Goal: Transaction & Acquisition: Purchase product/service

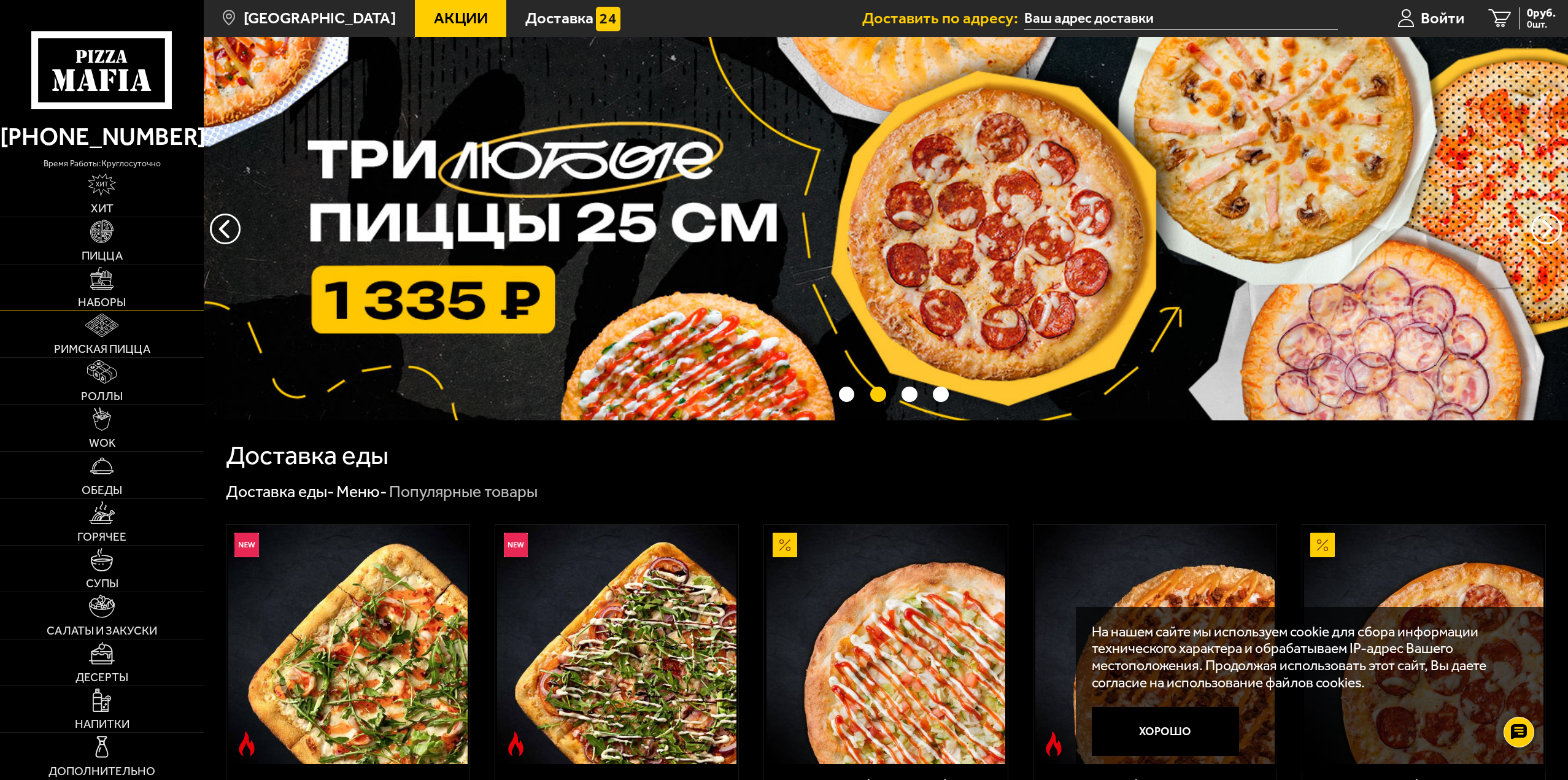
click at [100, 280] on img at bounding box center [102, 278] width 23 height 23
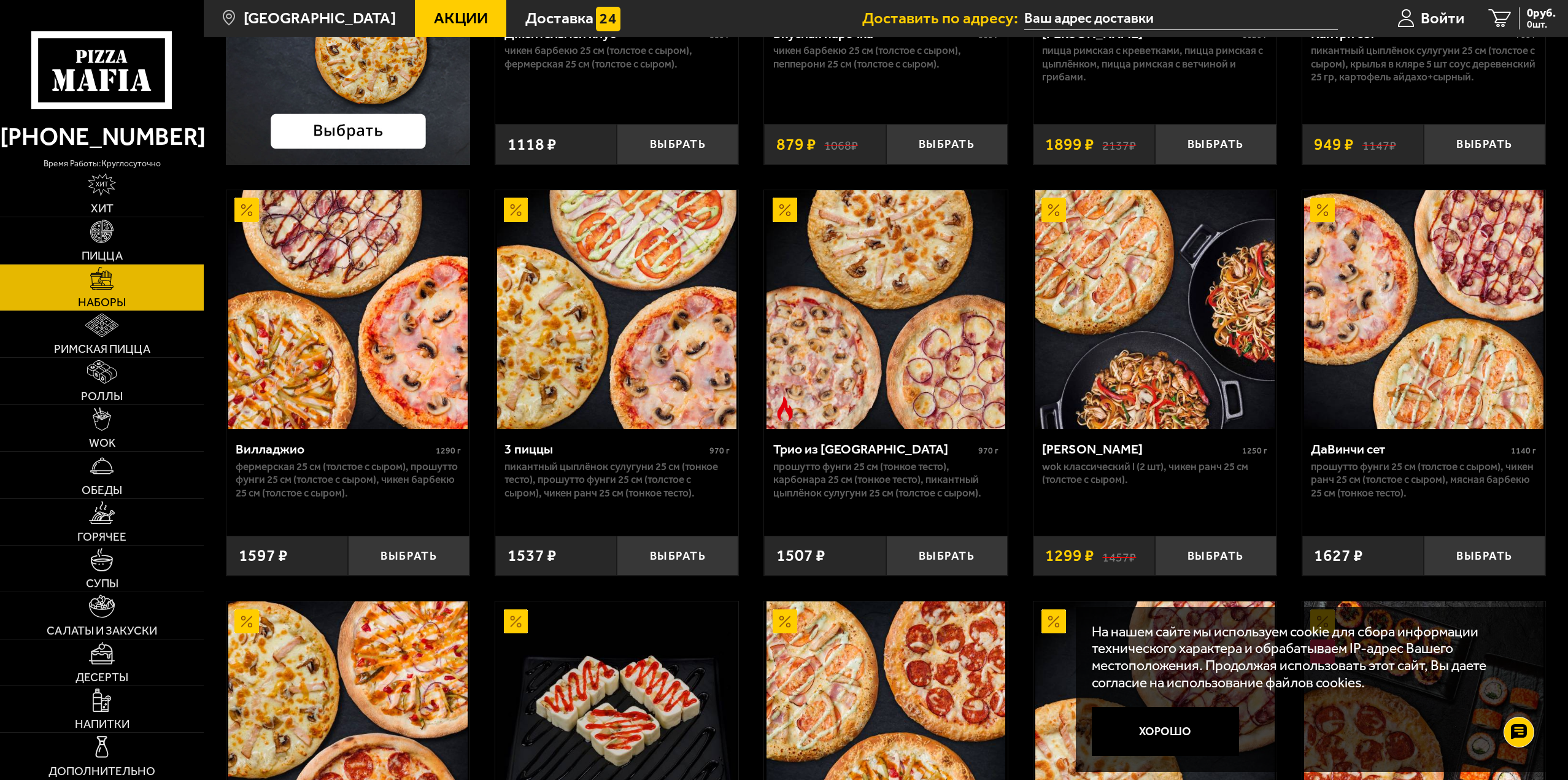
scroll to position [368, 0]
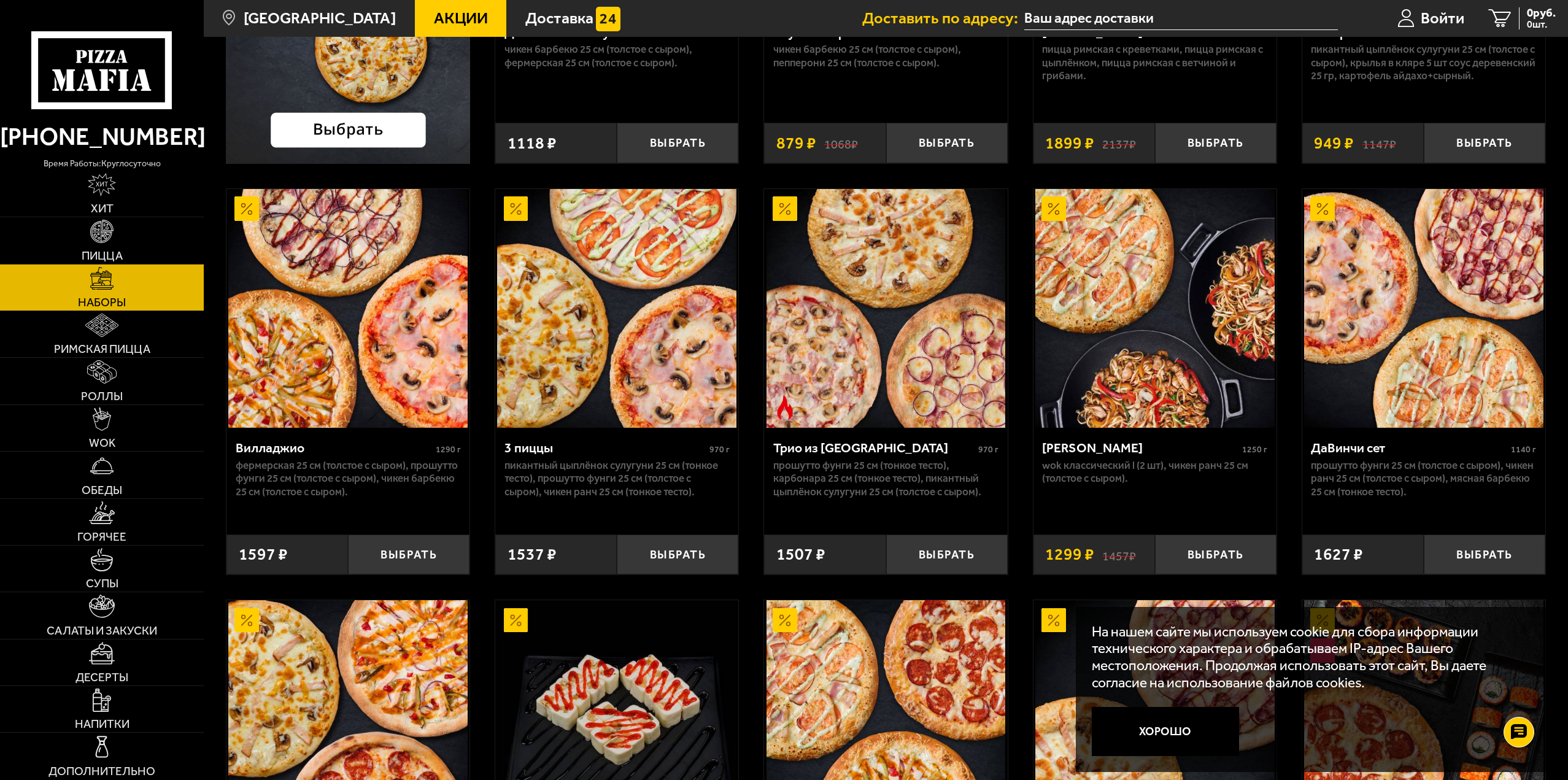
click at [1196, 743] on button "Хорошо" at bounding box center [1165, 731] width 147 height 49
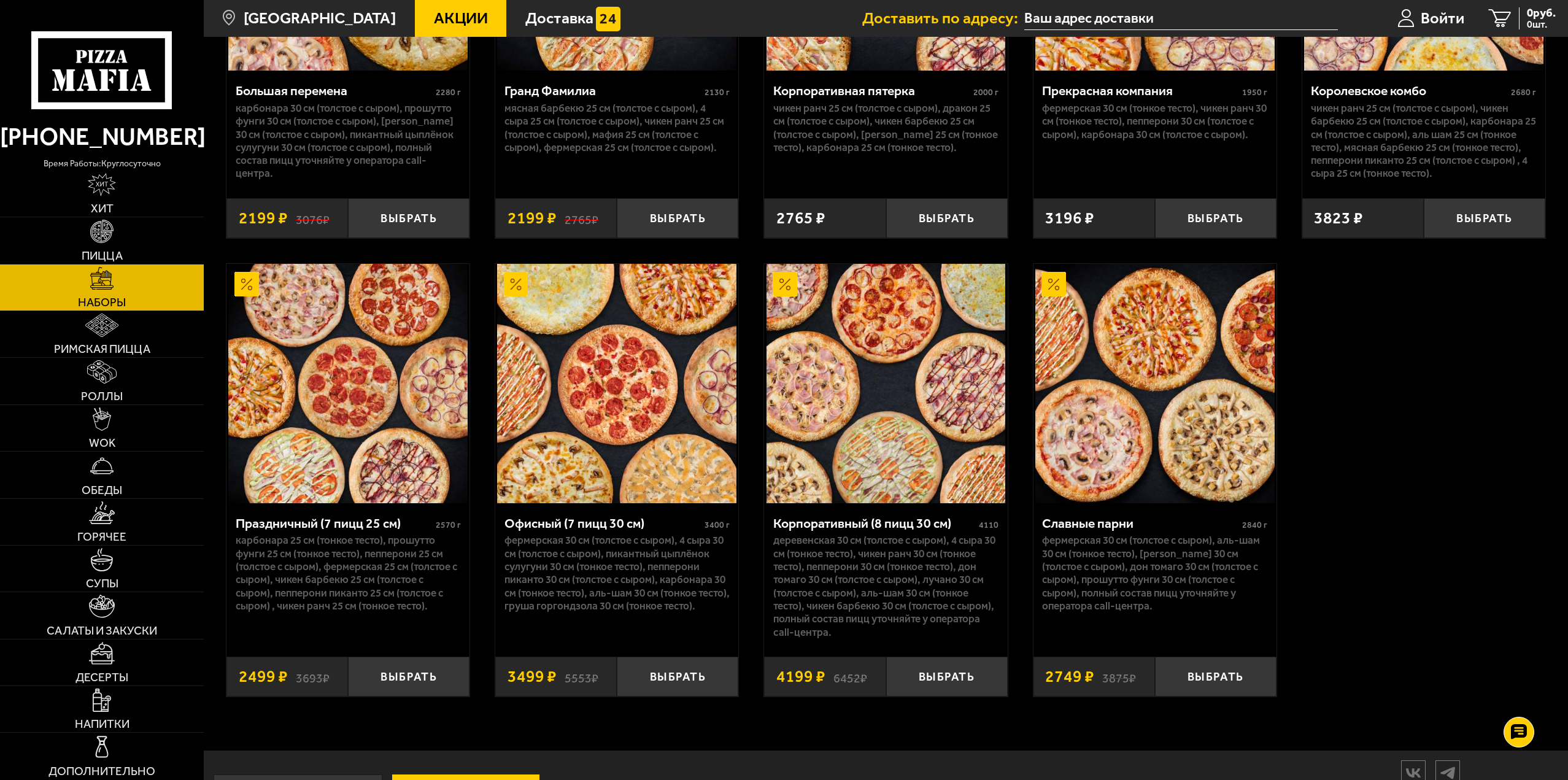
scroll to position [2433, 0]
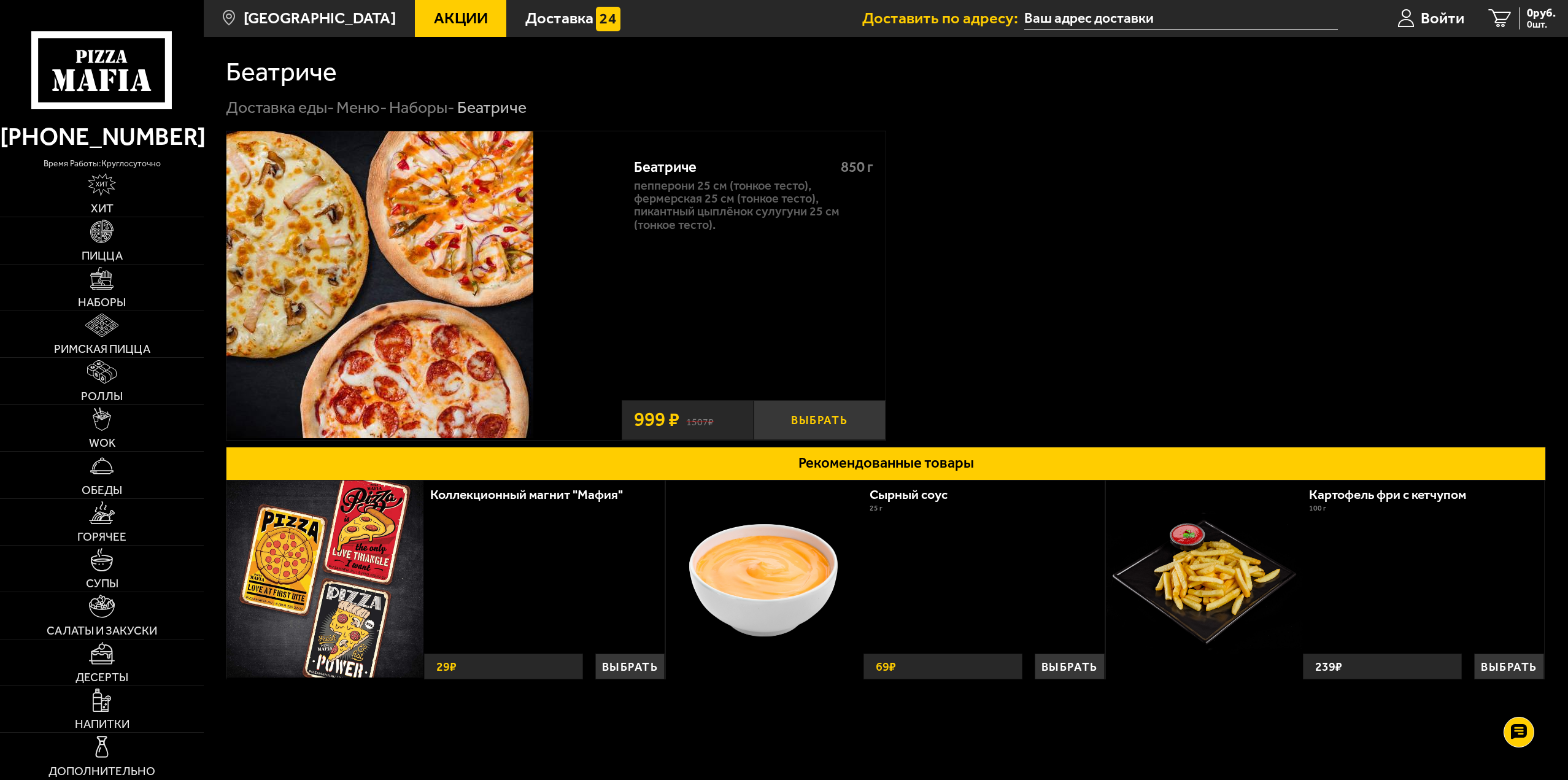
click at [807, 413] on button "Выбрать" at bounding box center [819, 420] width 132 height 40
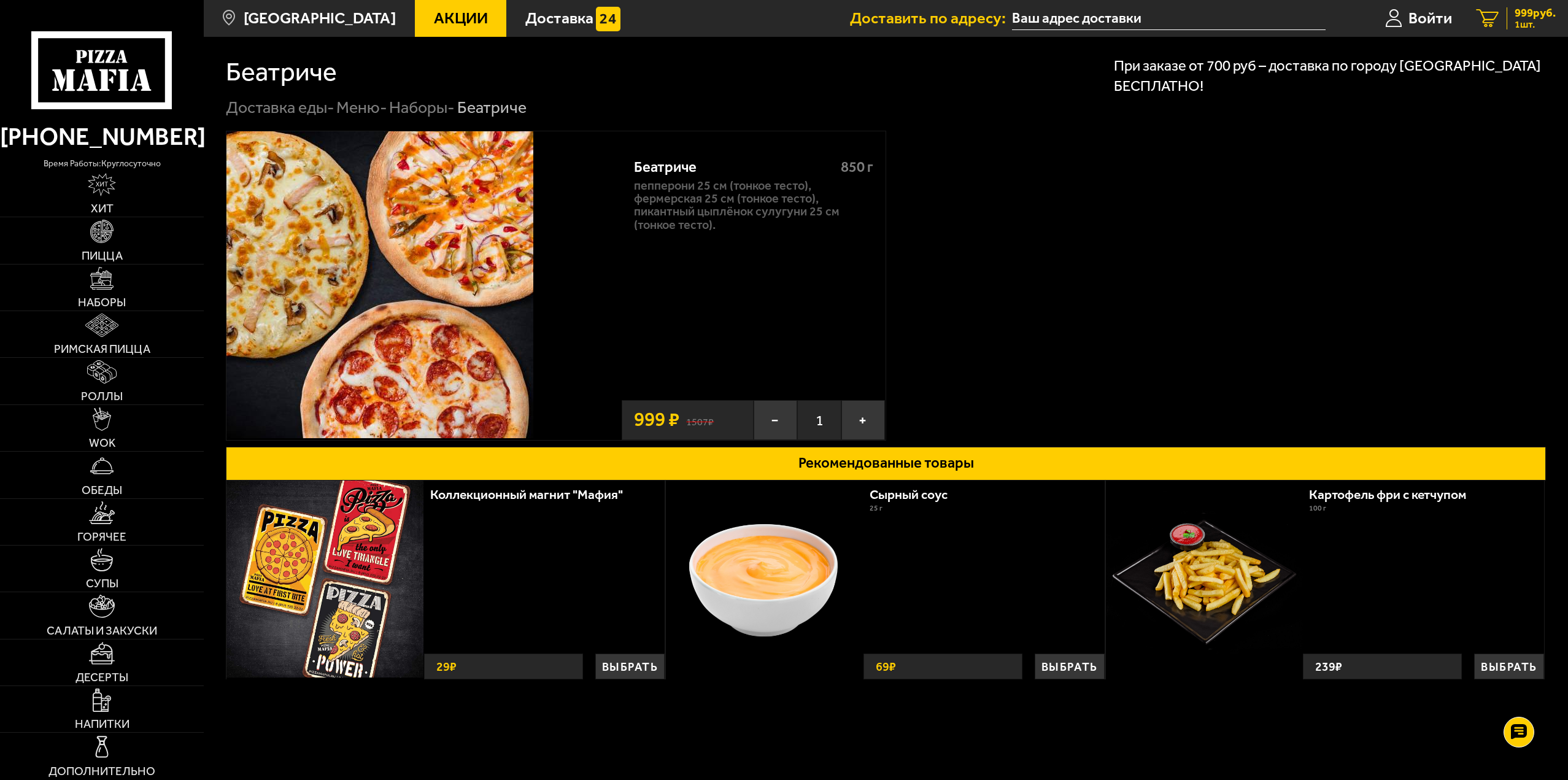
click at [1533, 11] on span "999 руб." at bounding box center [1535, 13] width 41 height 11
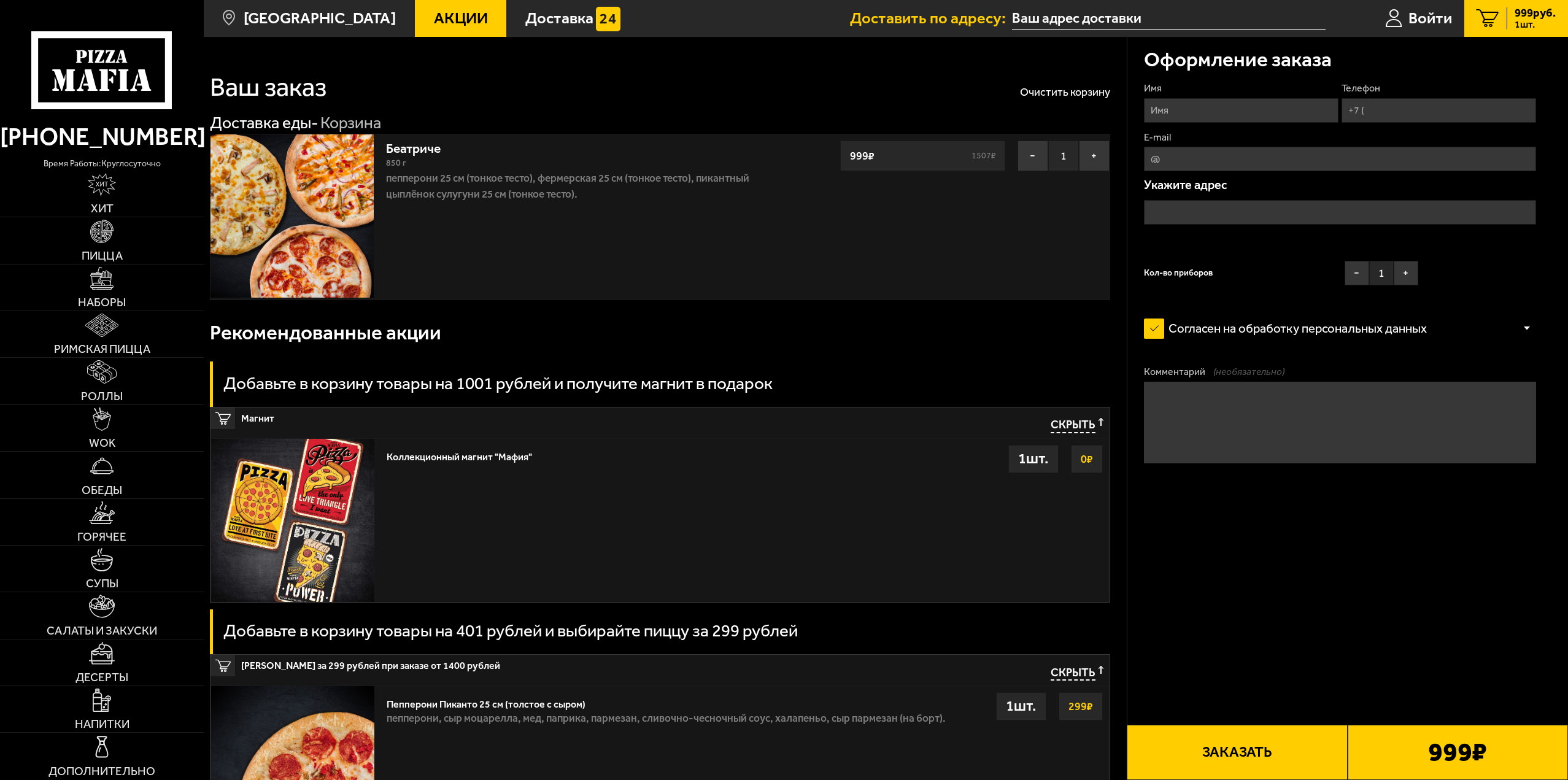
click at [1156, 115] on input "Имя" at bounding box center [1241, 110] width 195 height 25
type input "Василий Ефанов"
click at [1387, 114] on input "Телефон" at bounding box center [1438, 110] width 195 height 25
type input "+7 (981) 012-62-03"
click at [1512, 90] on span "Применить скидку" at bounding box center [1484, 88] width 83 height 13
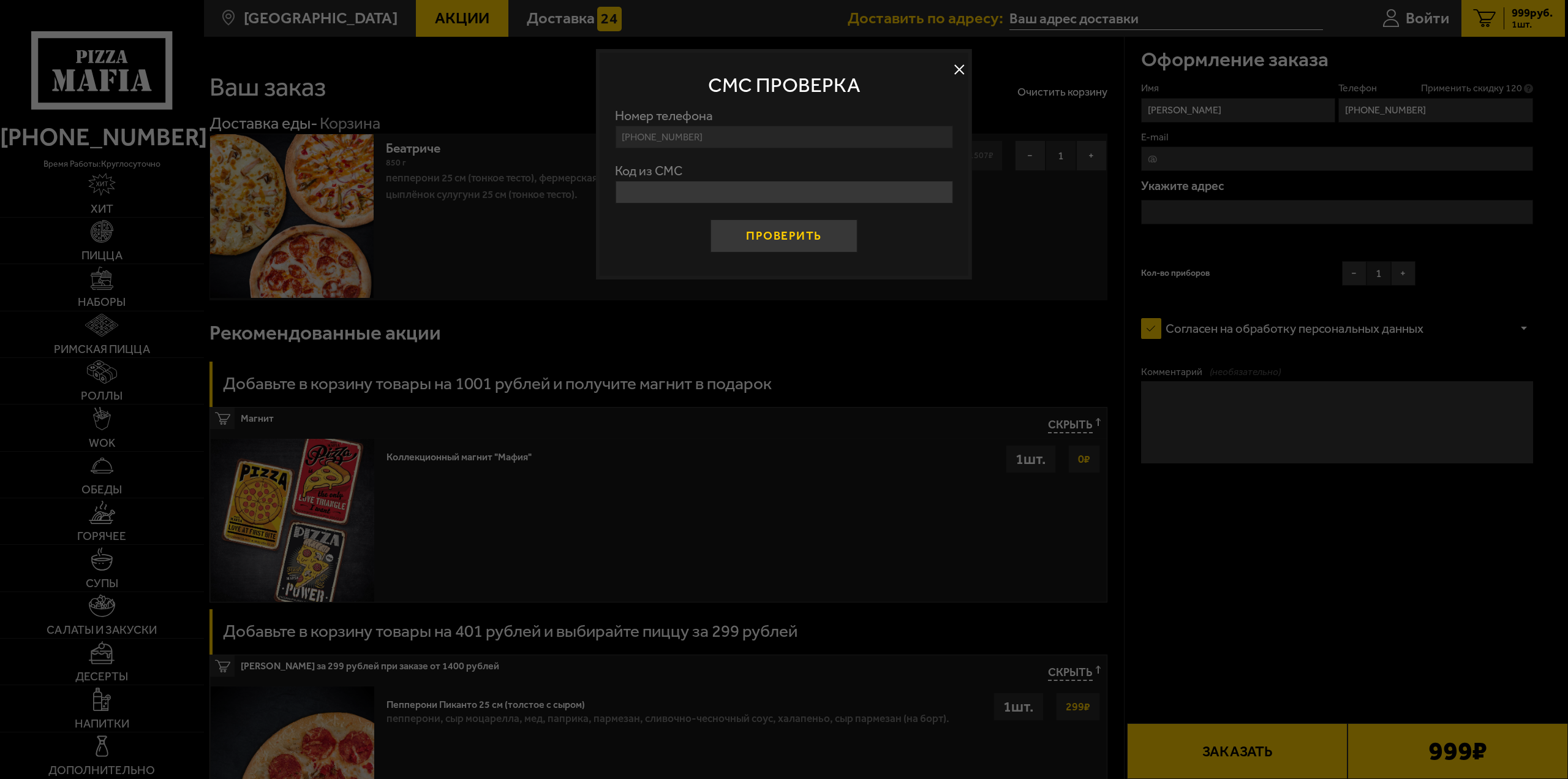
click at [801, 237] on button "Проверить" at bounding box center [784, 235] width 147 height 33
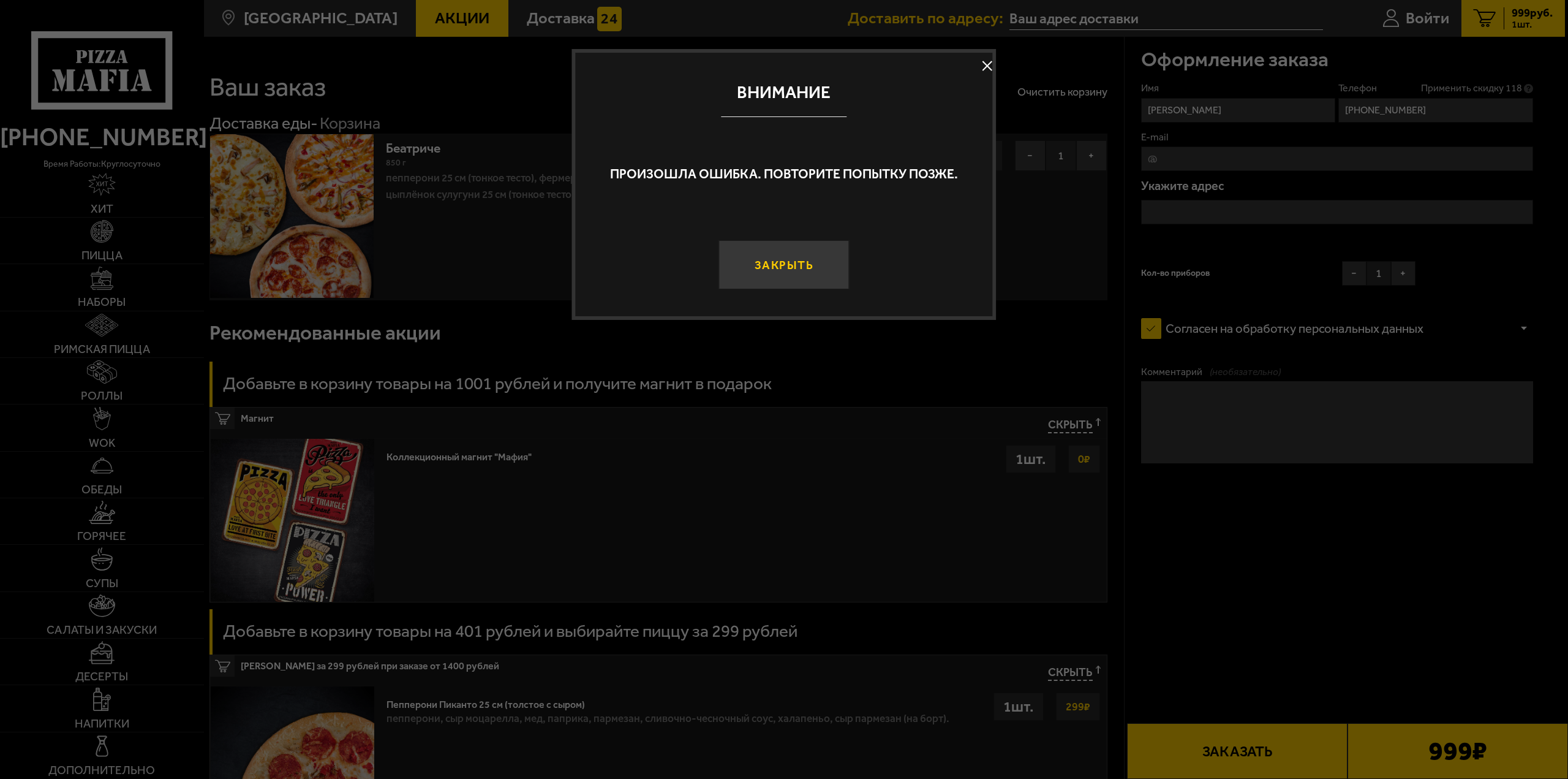
click at [791, 260] on button "Закрыть" at bounding box center [783, 265] width 130 height 49
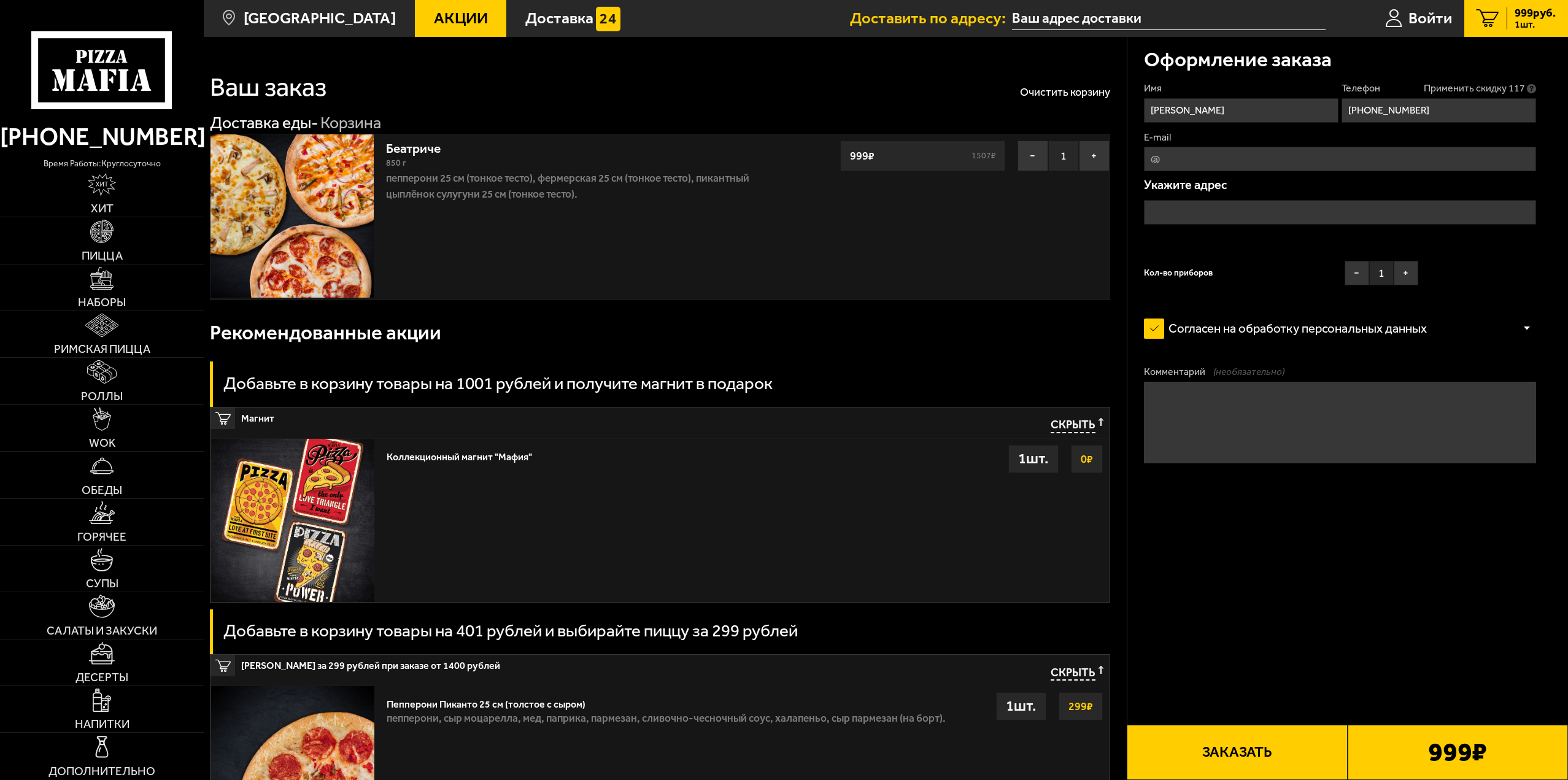
click at [1245, 158] on input "E-mail" at bounding box center [1340, 159] width 392 height 25
type input "was96@mail.ru"
click at [1480, 89] on span "Применить скидку 103" at bounding box center [1474, 88] width 101 height 13
click at [1530, 88] on icon at bounding box center [1531, 89] width 9 height 9
click at [1530, 98] on input "+7 (981) 012-62-03" at bounding box center [1438, 110] width 195 height 25
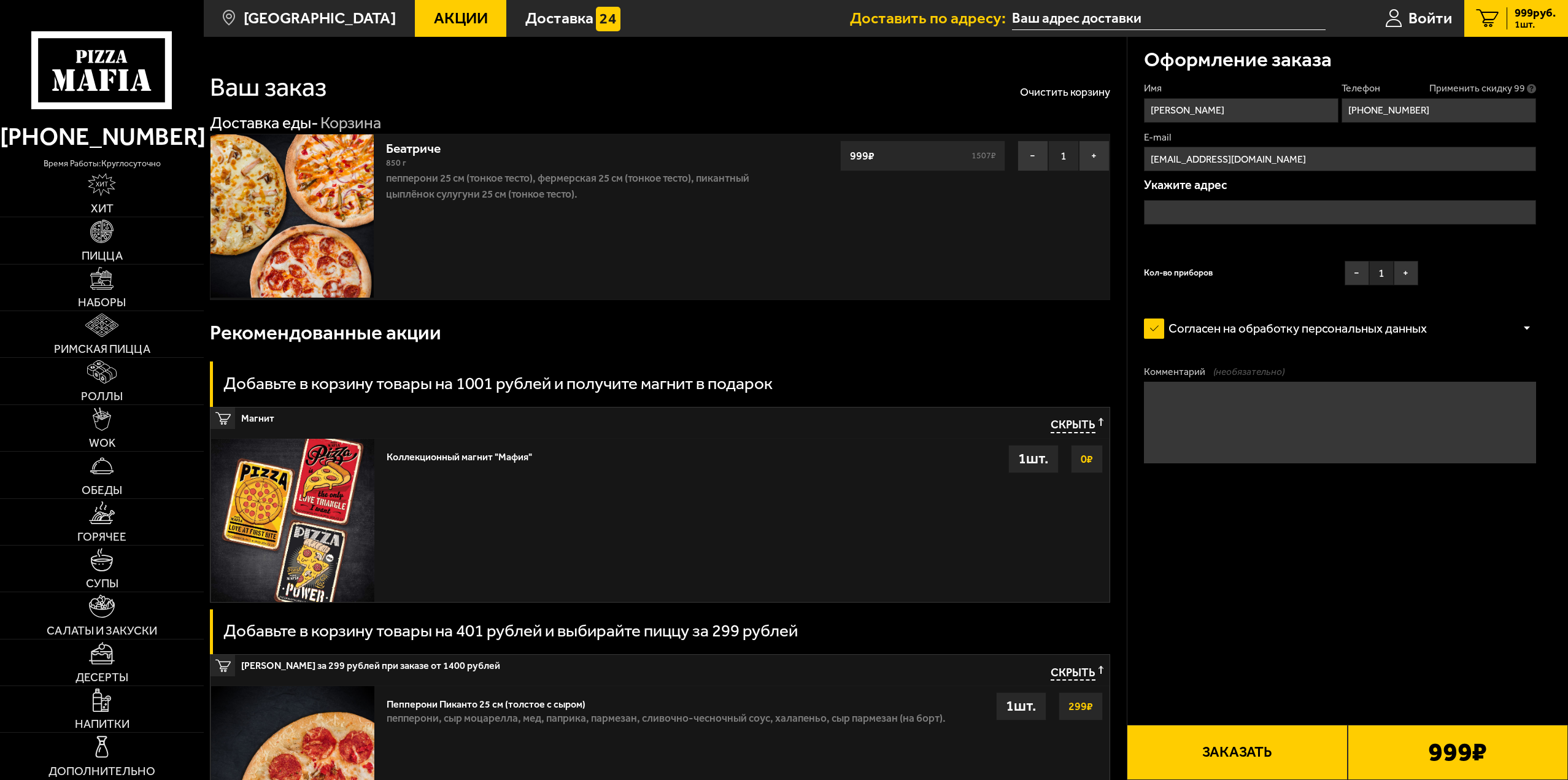
click at [1278, 214] on input "text" at bounding box center [1340, 212] width 392 height 25
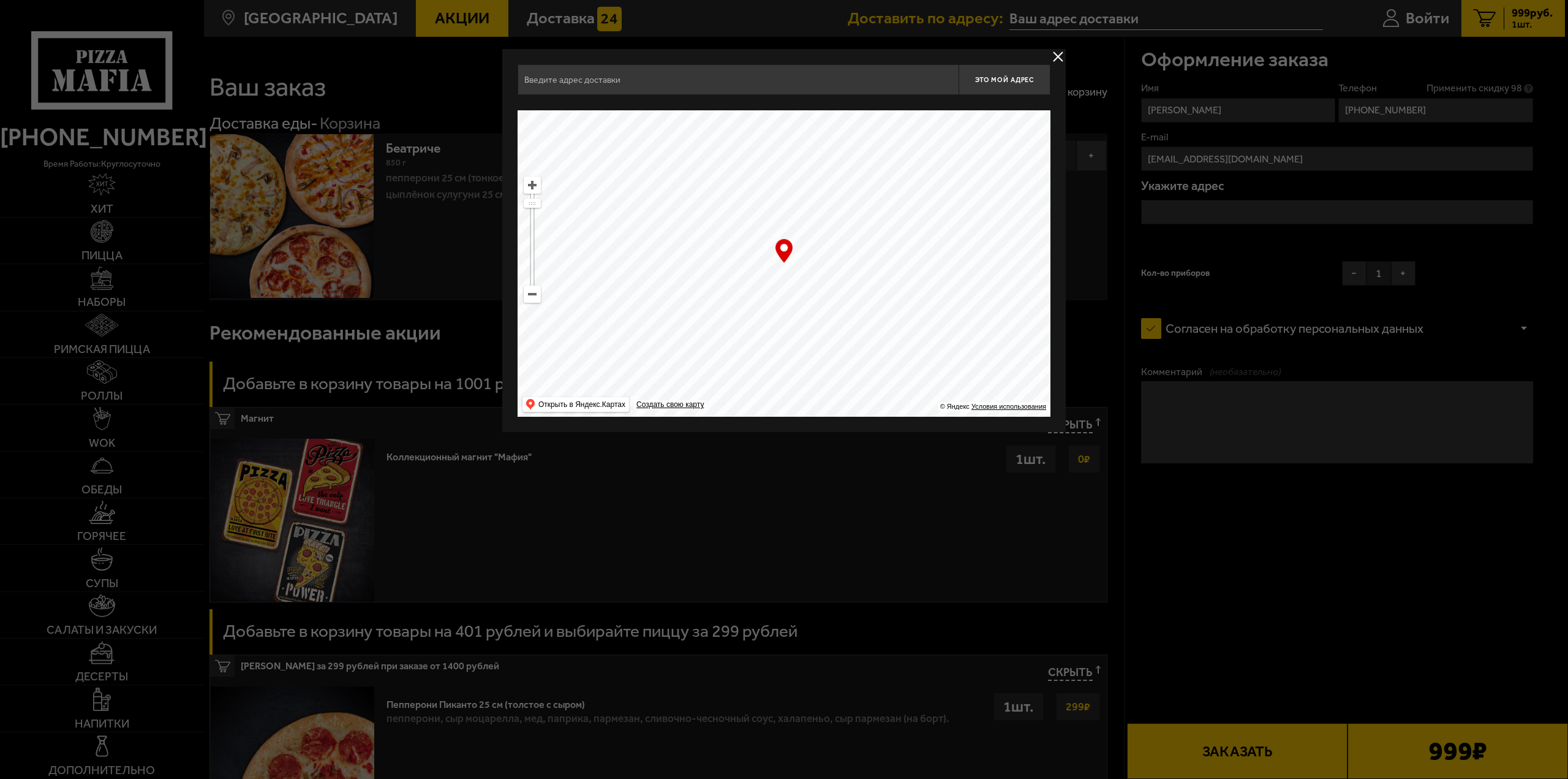
click at [608, 82] on input "text" at bounding box center [738, 80] width 441 height 31
type input "z"
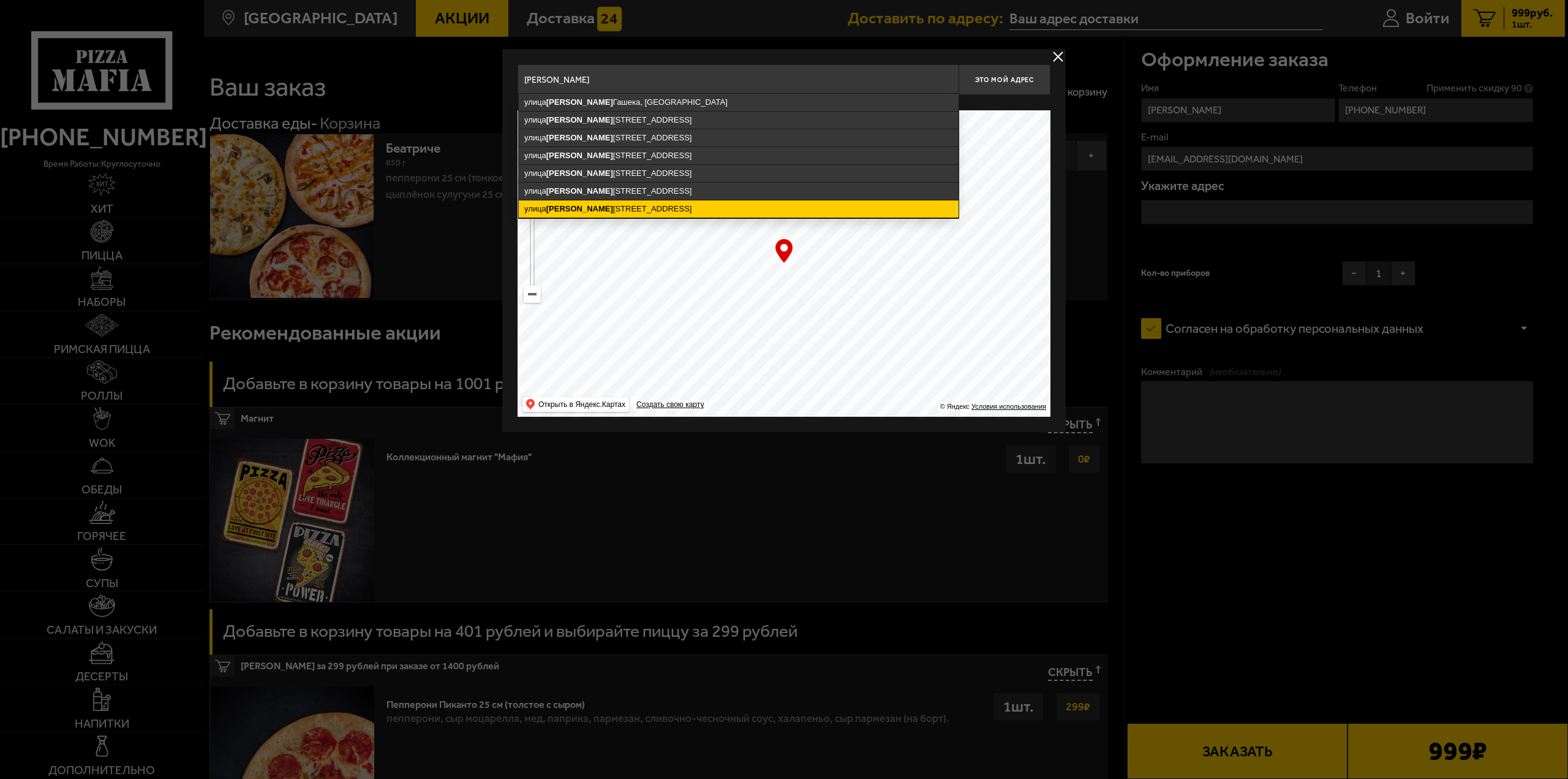
click at [654, 211] on ymaps "улица Ярослава Гашека, 9к1, Санкт-Петербург" at bounding box center [739, 209] width 440 height 17
type input "Санкт-Петербург, улица Ярослава Гашека, 9к1"
type input "улица Ярослава Гашека, 9к1"
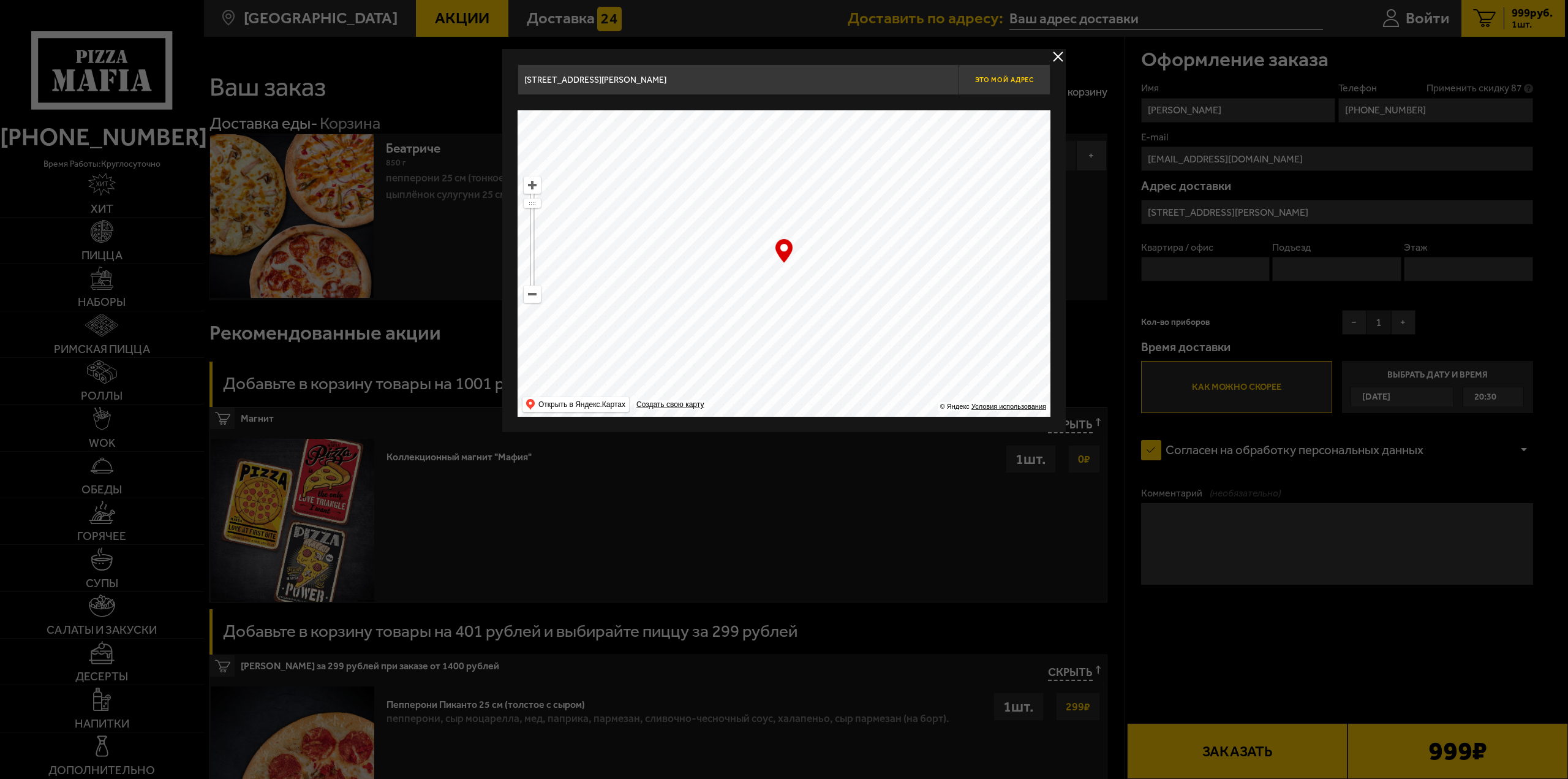
click at [1008, 77] on span "Это мой адрес" at bounding box center [1004, 80] width 59 height 8
type input "улица Ярослава Гашека, 9к1"
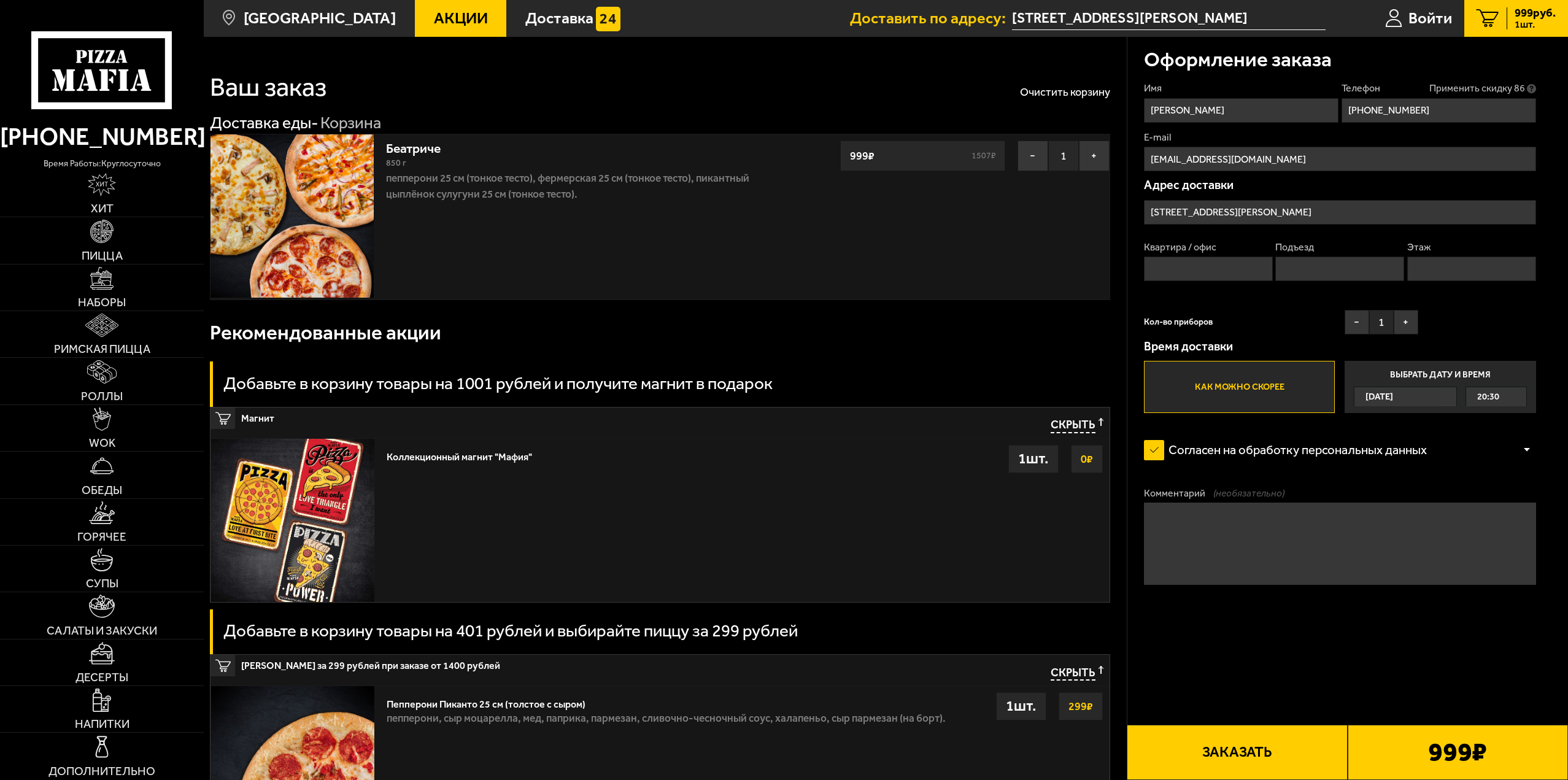
click at [1179, 264] on input "Квартира / офис" at bounding box center [1208, 268] width 129 height 25
click at [1179, 273] on input "Квартира / офис" at bounding box center [1208, 268] width 129 height 25
type input "205"
click at [1322, 269] on input "Подъезд" at bounding box center [1339, 268] width 129 height 25
type input "6"
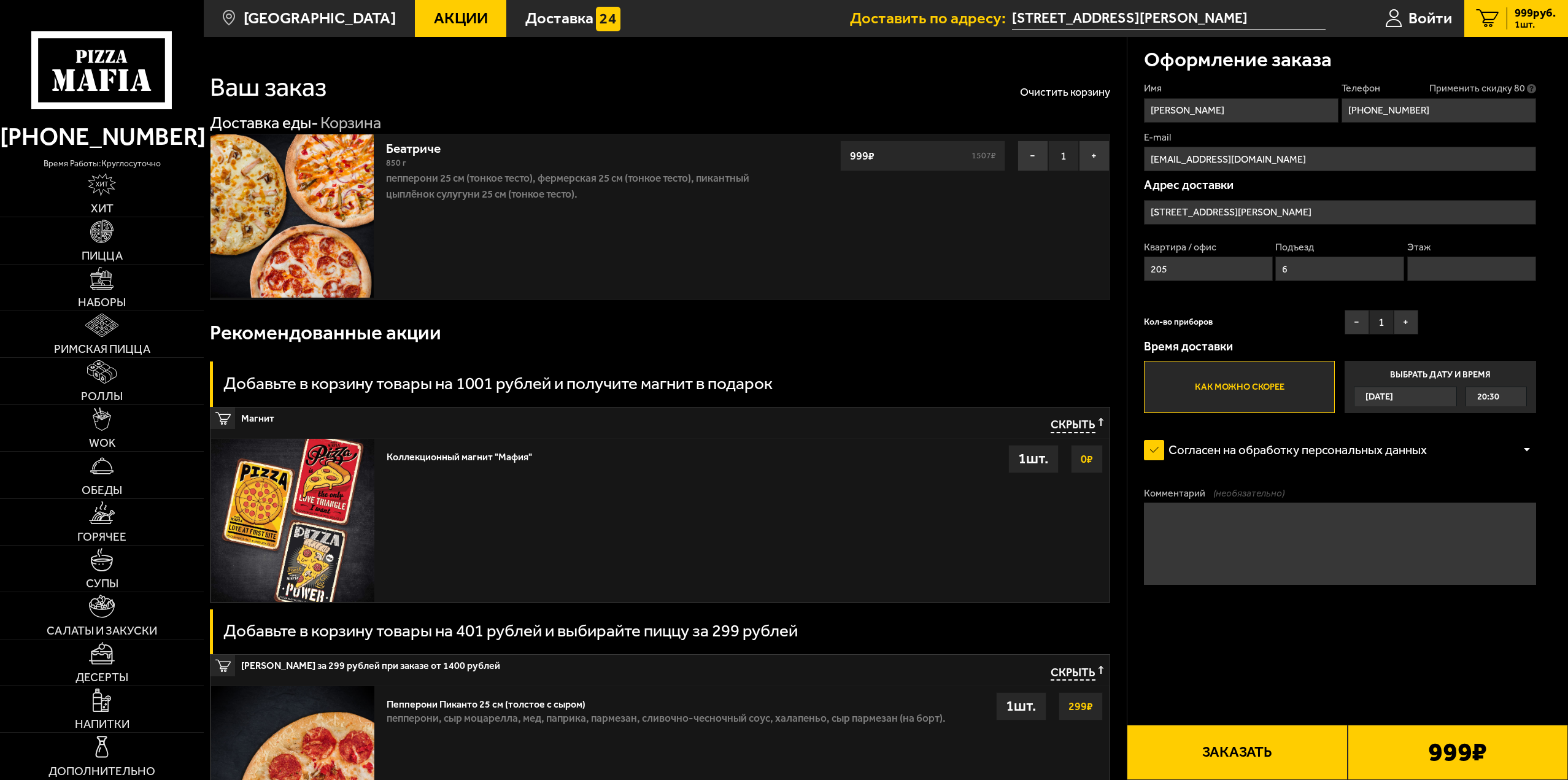
click at [1416, 260] on input "Этаж" at bounding box center [1471, 268] width 129 height 25
type input "7"
click at [1349, 326] on button "−" at bounding box center [1357, 322] width 25 height 25
click at [1296, 760] on button "Заказать" at bounding box center [1236, 752] width 220 height 56
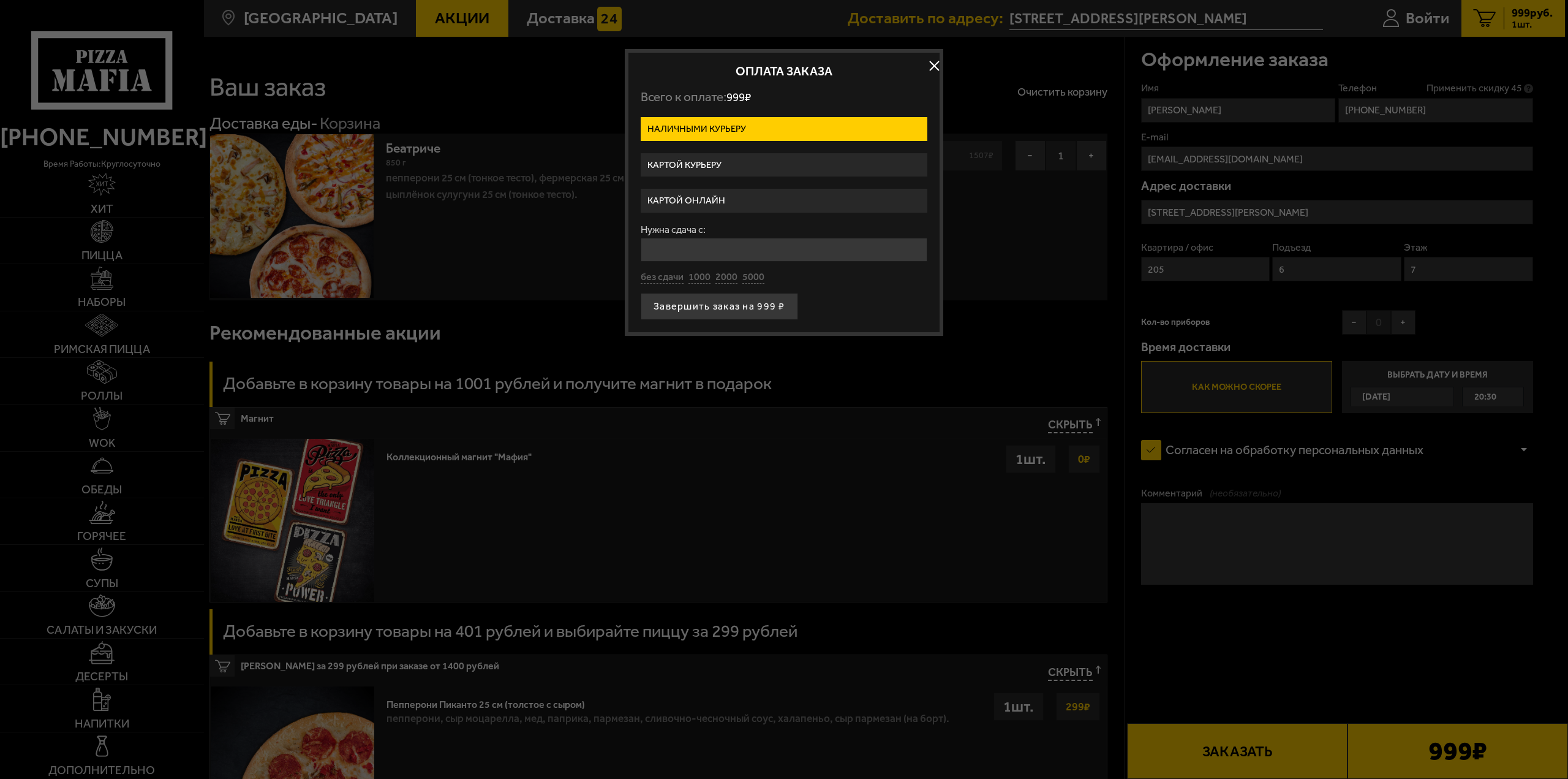
click at [721, 199] on label "Картой онлайн" at bounding box center [784, 201] width 286 height 24
click at [0, 0] on input "Картой онлайн" at bounding box center [0, 0] width 0 height 0
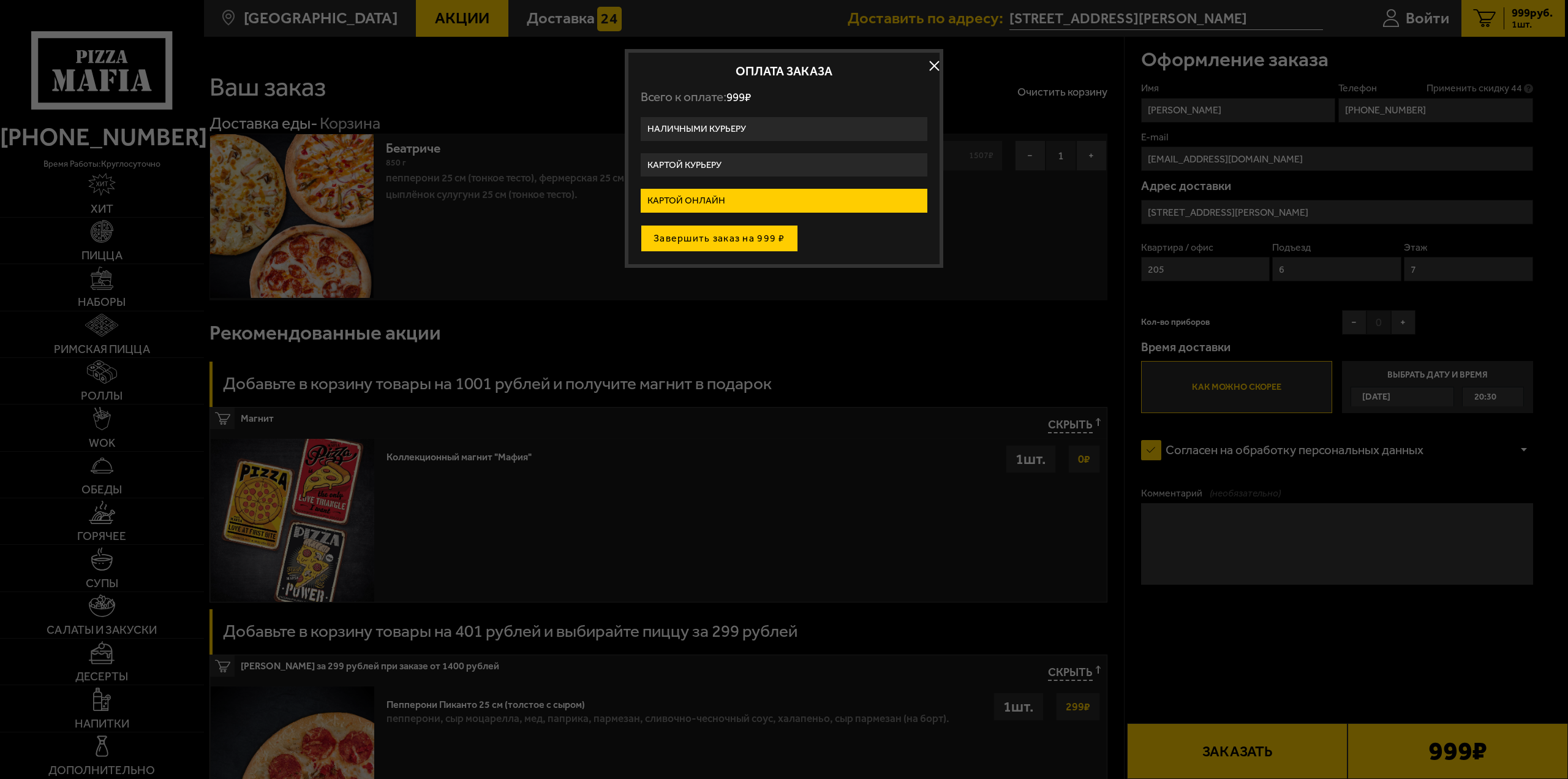
click at [720, 232] on button "Завершить заказ на 999 ₽" at bounding box center [720, 239] width 158 height 27
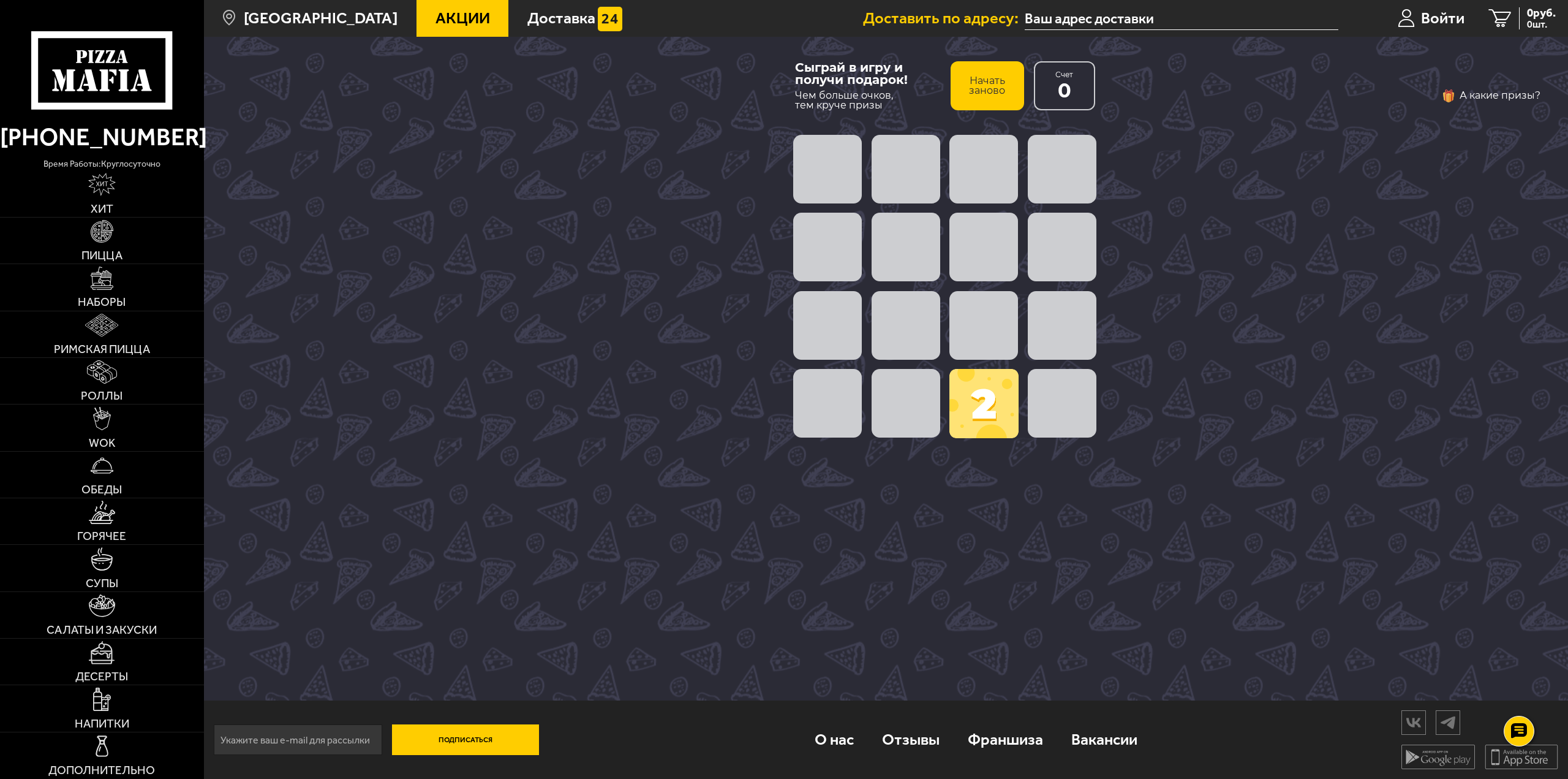
click at [999, 409] on span at bounding box center [984, 404] width 69 height 69
